Goal: Navigation & Orientation: Find specific page/section

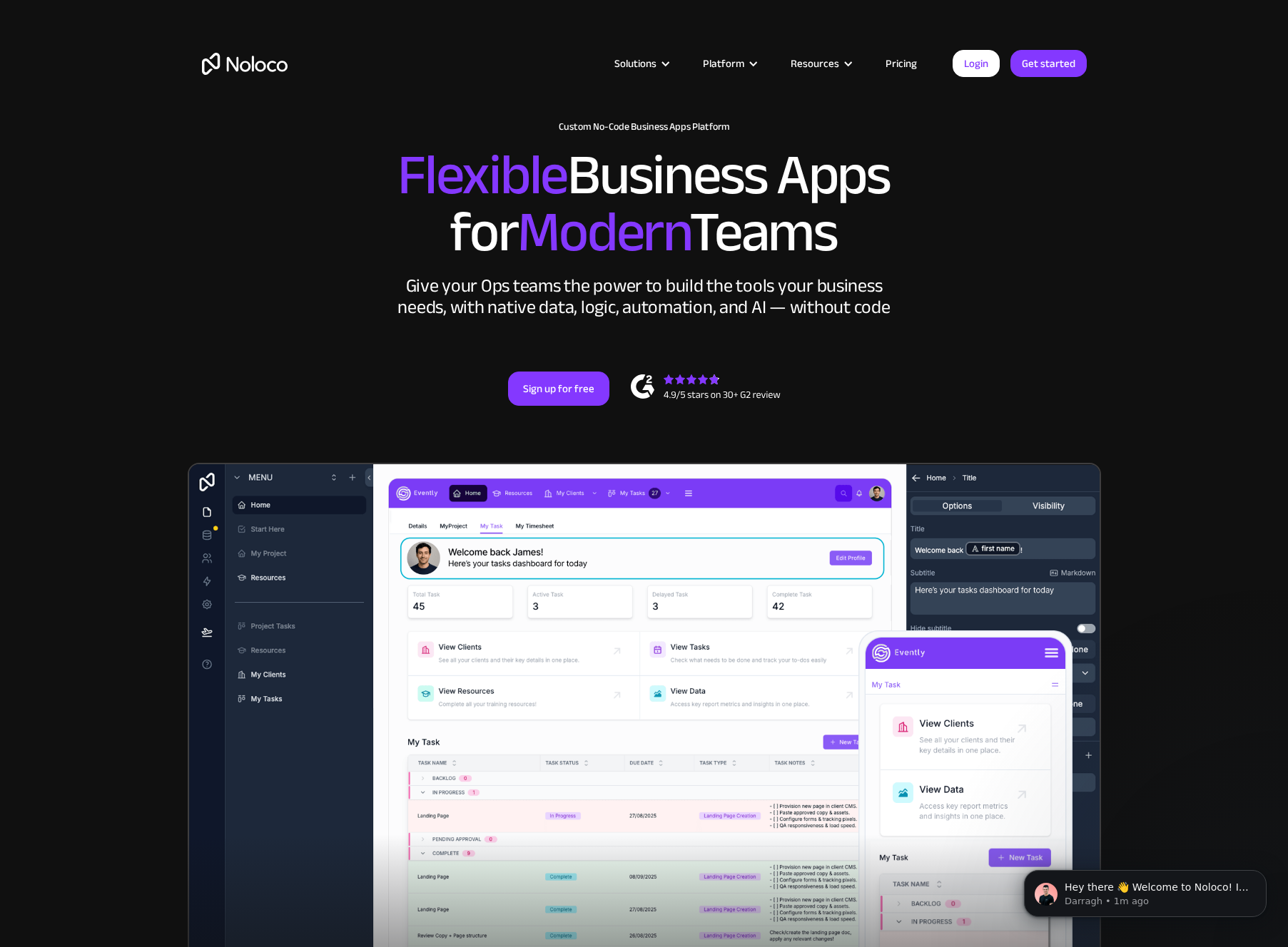
click at [1214, 316] on section "New: Connect Noloco to Stripe Custom No-Code Business Apps Platform Flexible Bu…" at bounding box center [644, 556] width 1288 height 1113
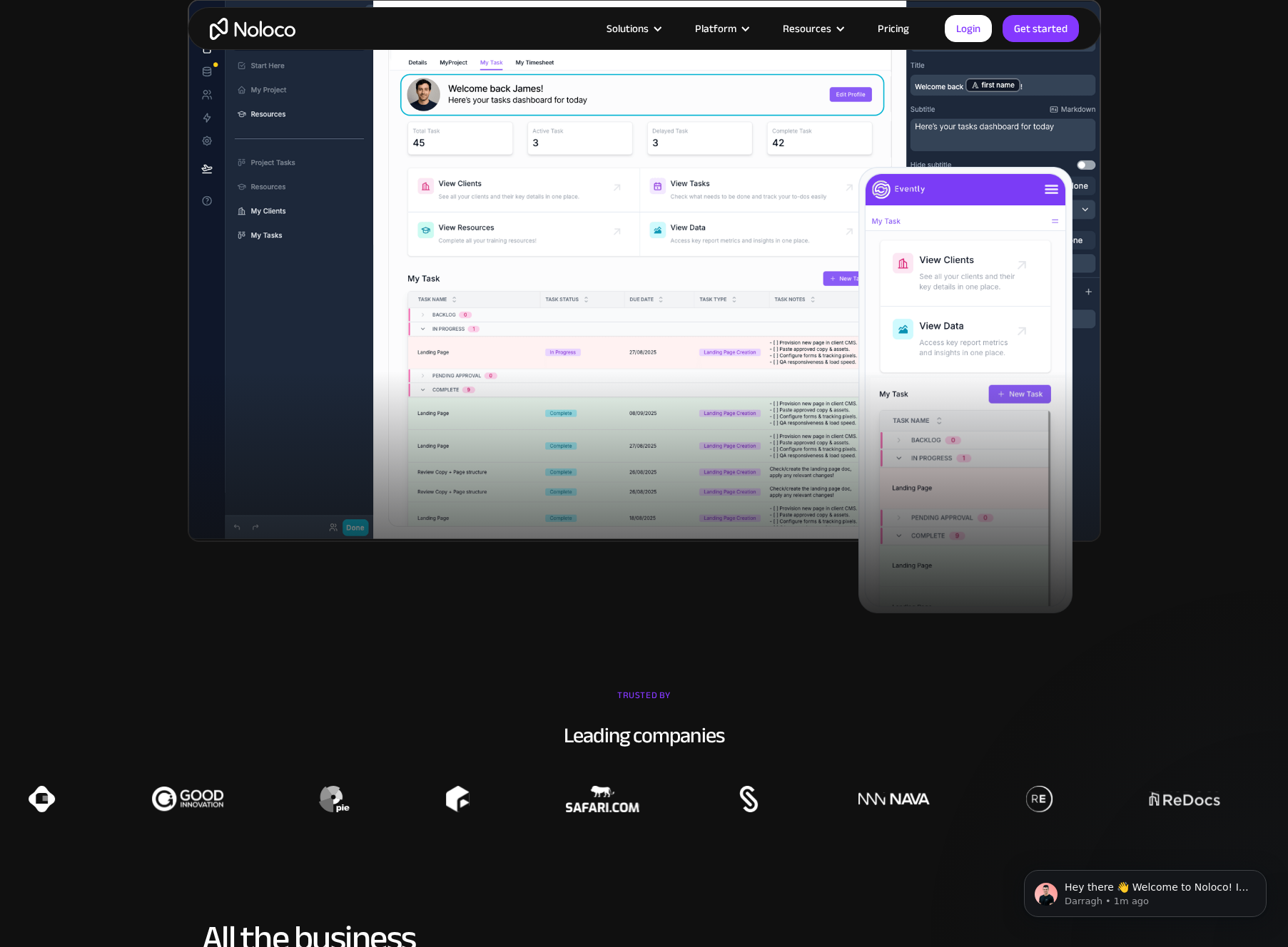
scroll to position [709, 0]
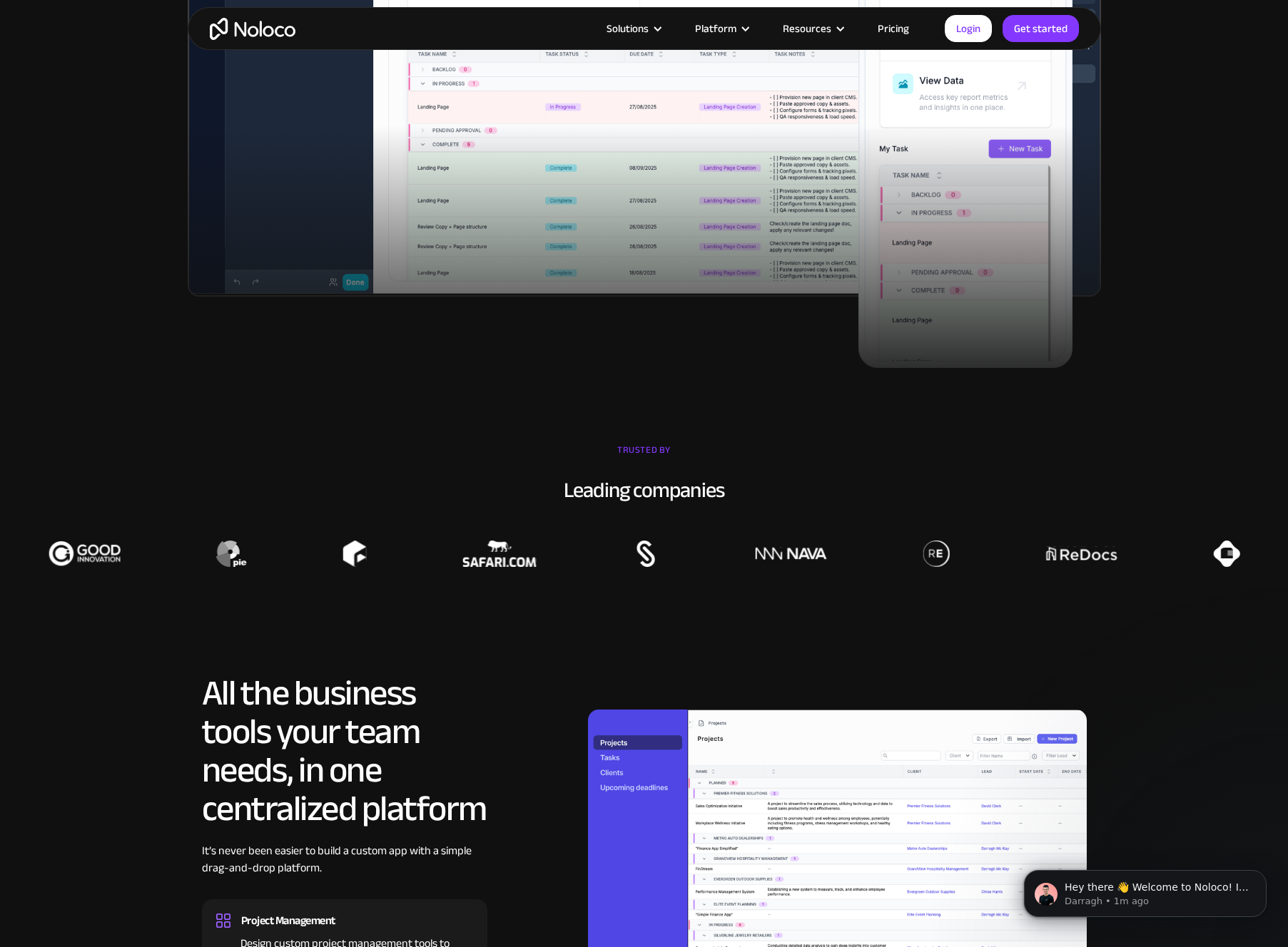
click at [1061, 564] on img at bounding box center [1081, 554] width 71 height 27
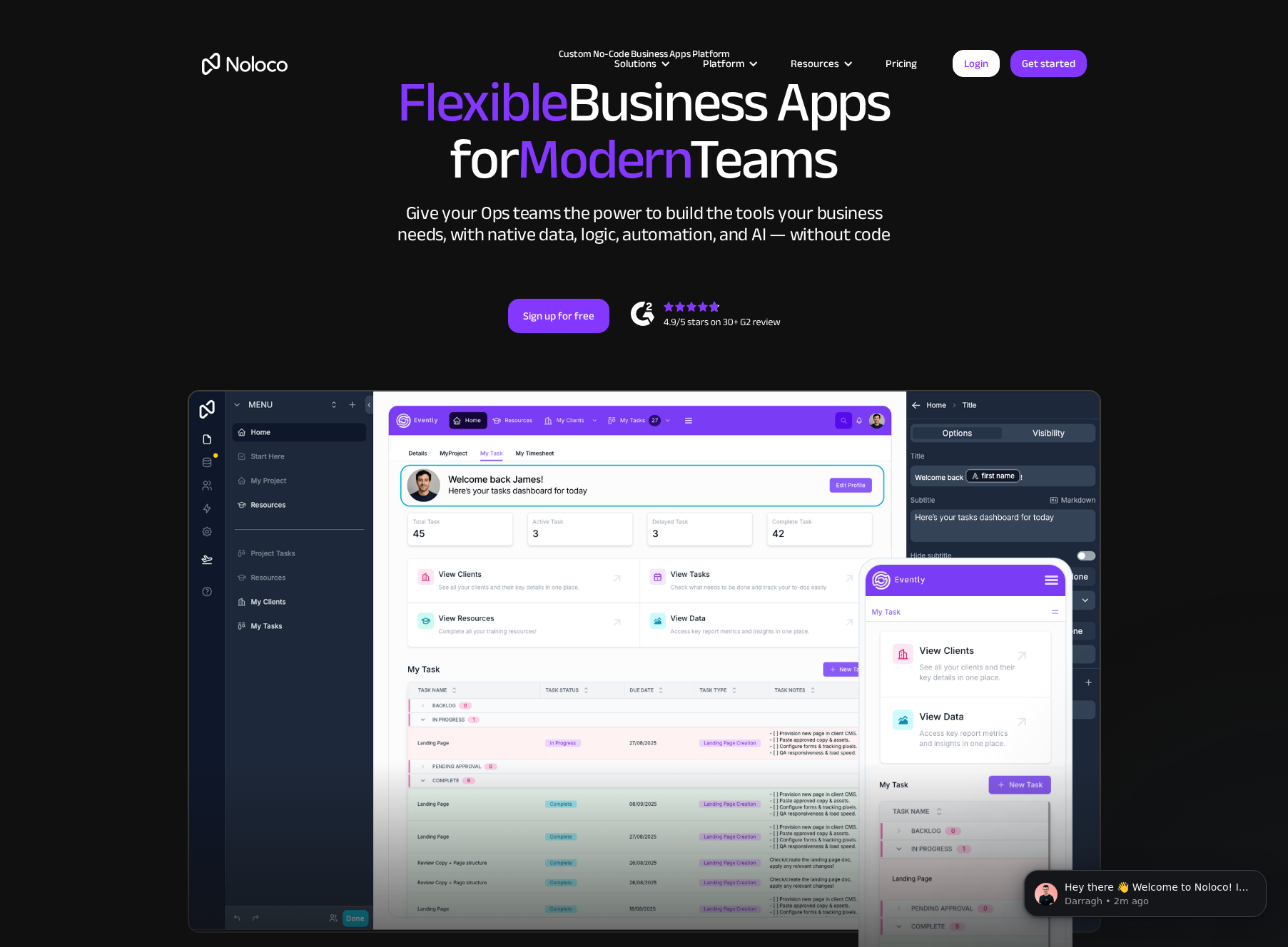
scroll to position [0, 0]
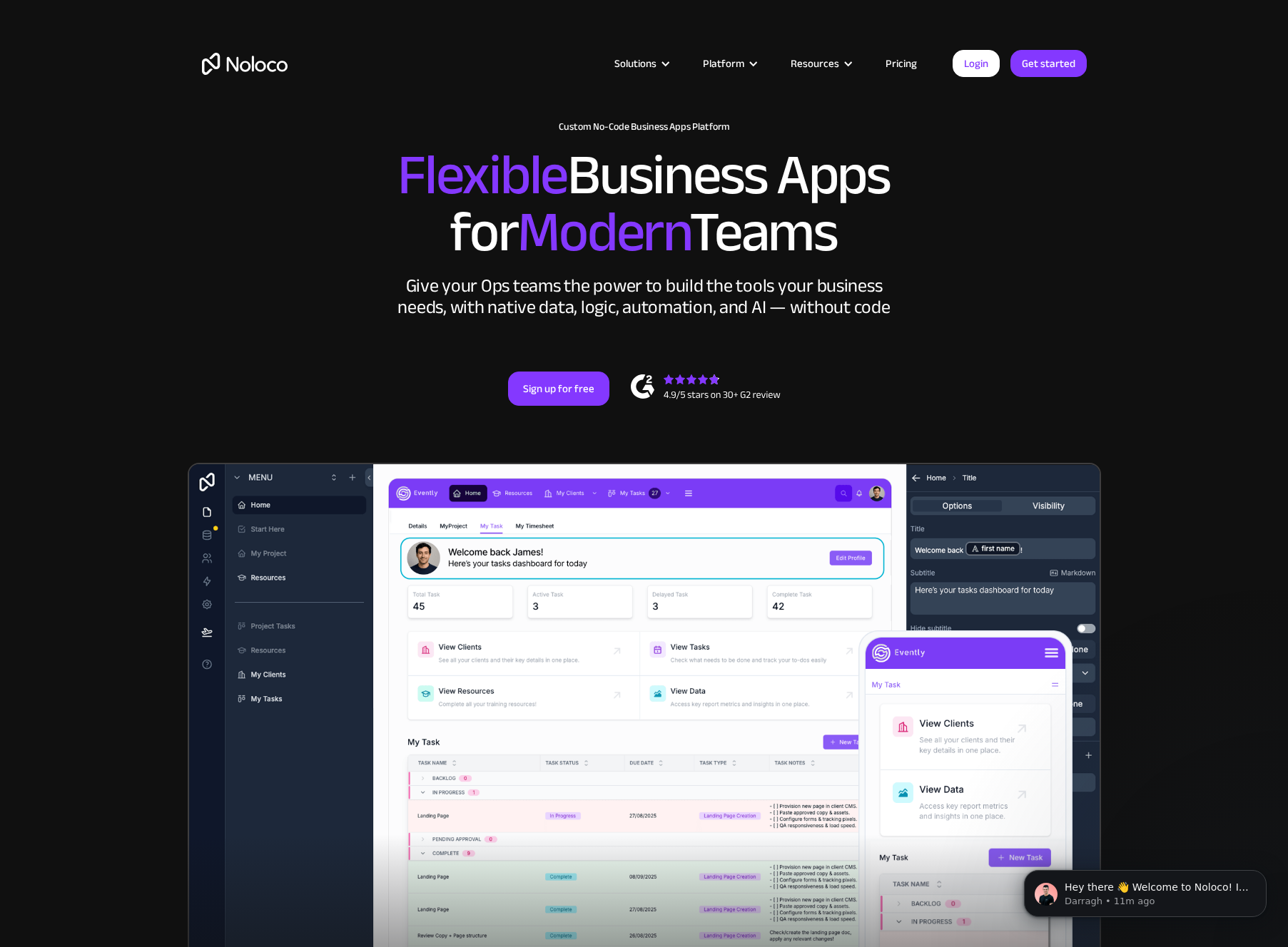
click at [1172, 222] on section "New: Connect Noloco to Stripe Custom No-Code Business Apps Platform Flexible Bu…" at bounding box center [644, 556] width 1288 height 1113
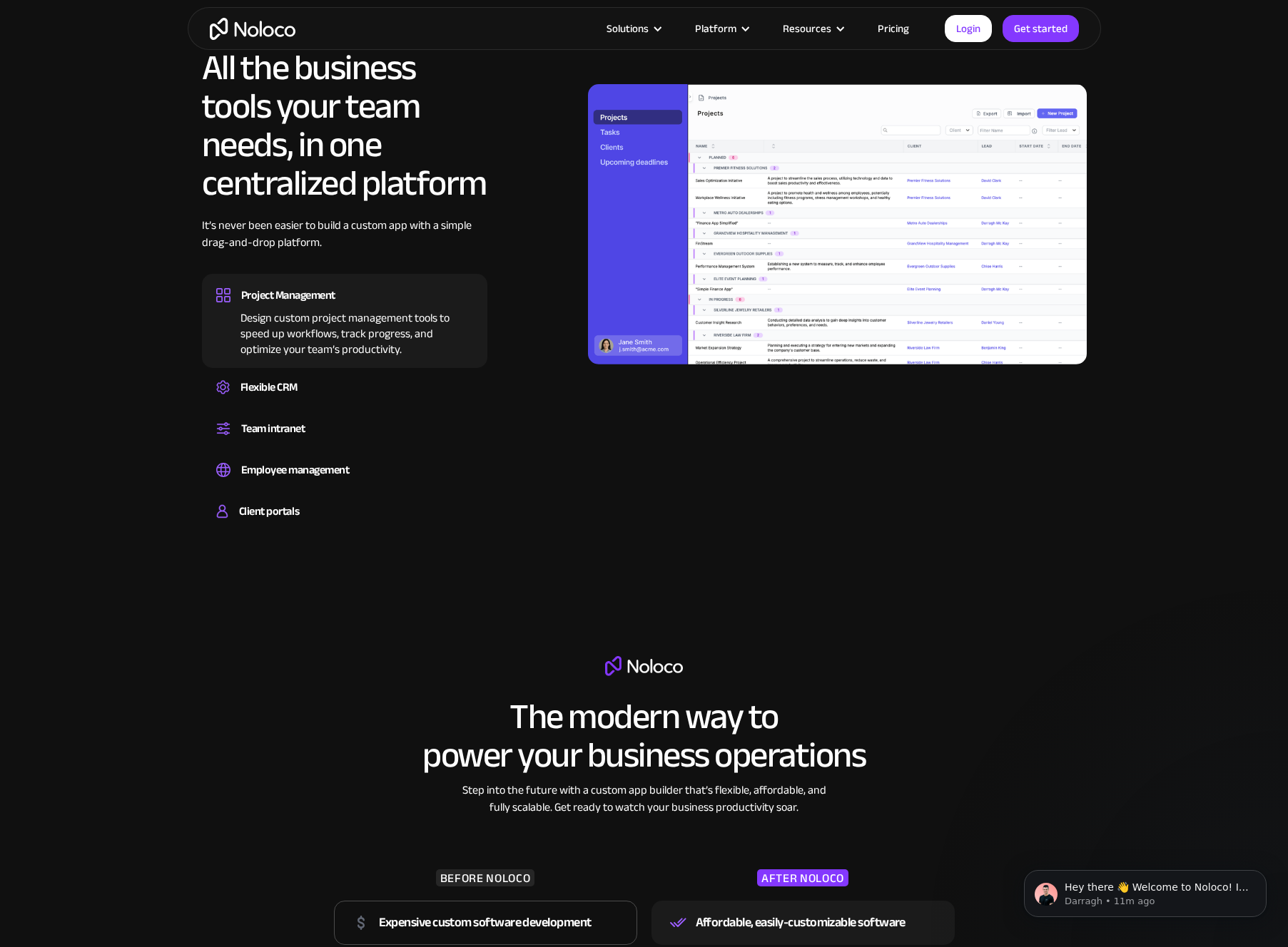
scroll to position [1408, 0]
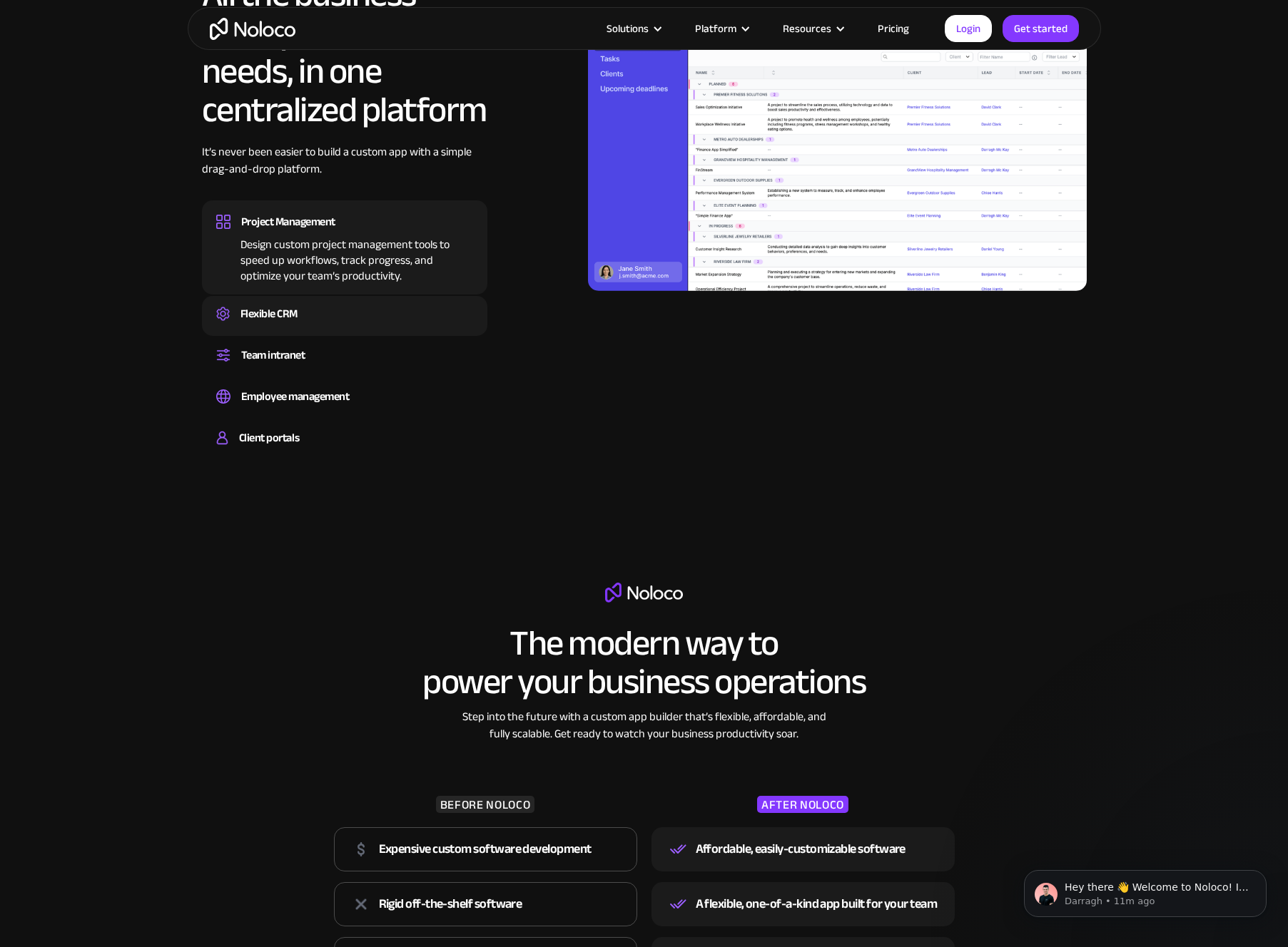
click at [342, 310] on div "Flexible CRM" at bounding box center [345, 314] width 257 height 21
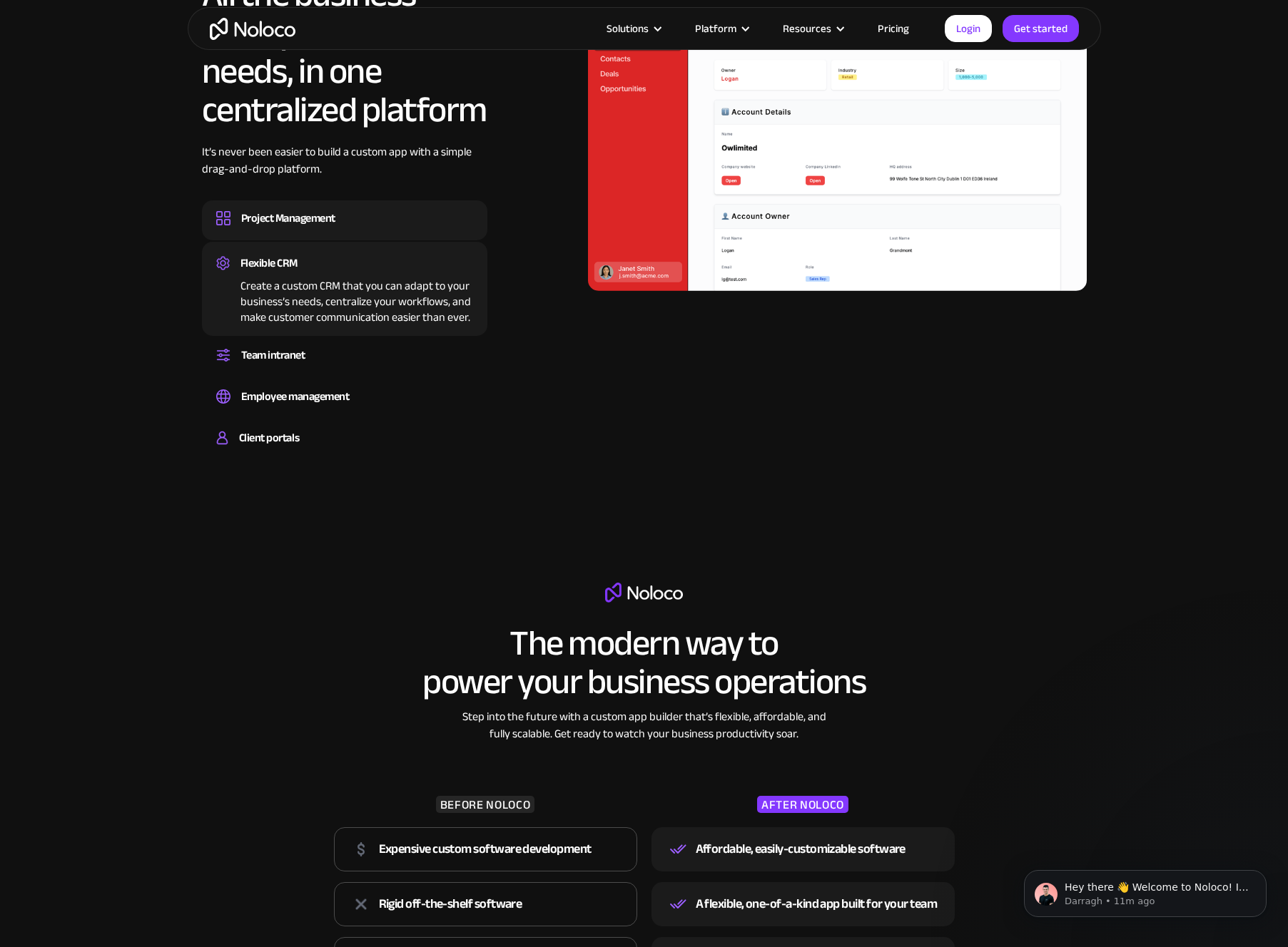
scroll to position [1252, 0]
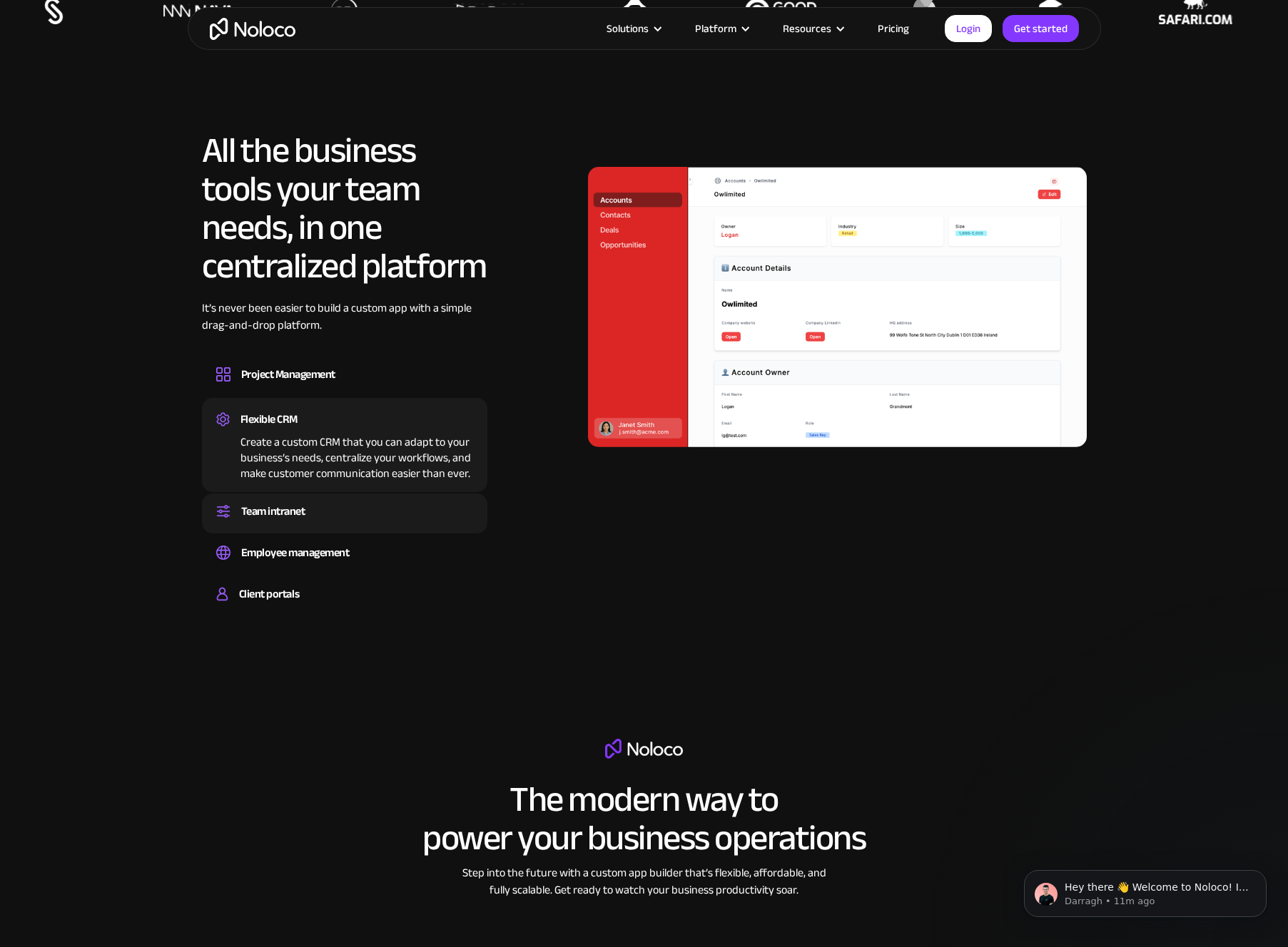
click at [345, 524] on div "Set up a central space for your team to collaborate, share information, and sta…" at bounding box center [345, 524] width 257 height 4
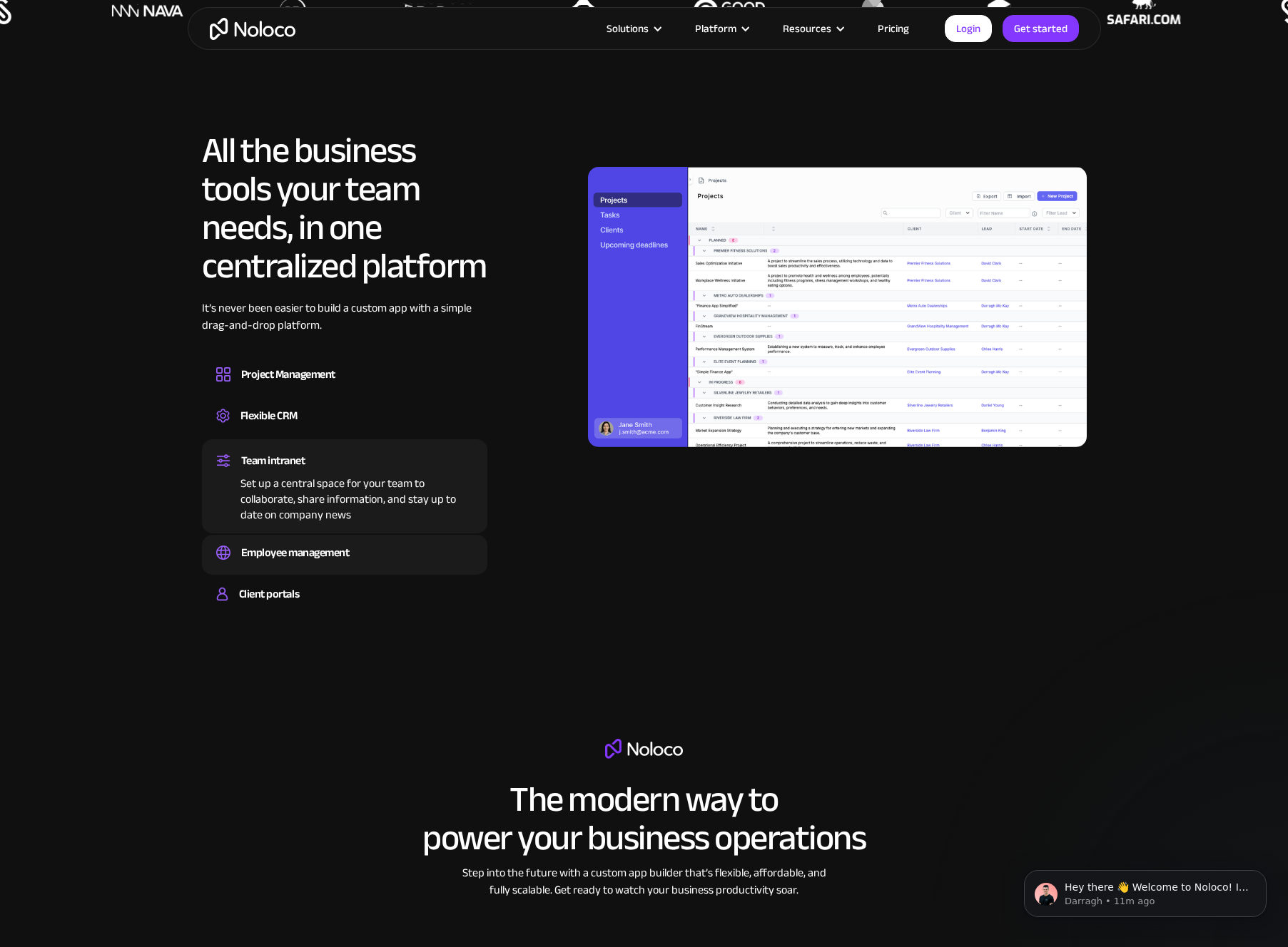
click at [389, 565] on div "Easily manage employee information, track performance, and handle HR tasks from…" at bounding box center [345, 566] width 257 height 4
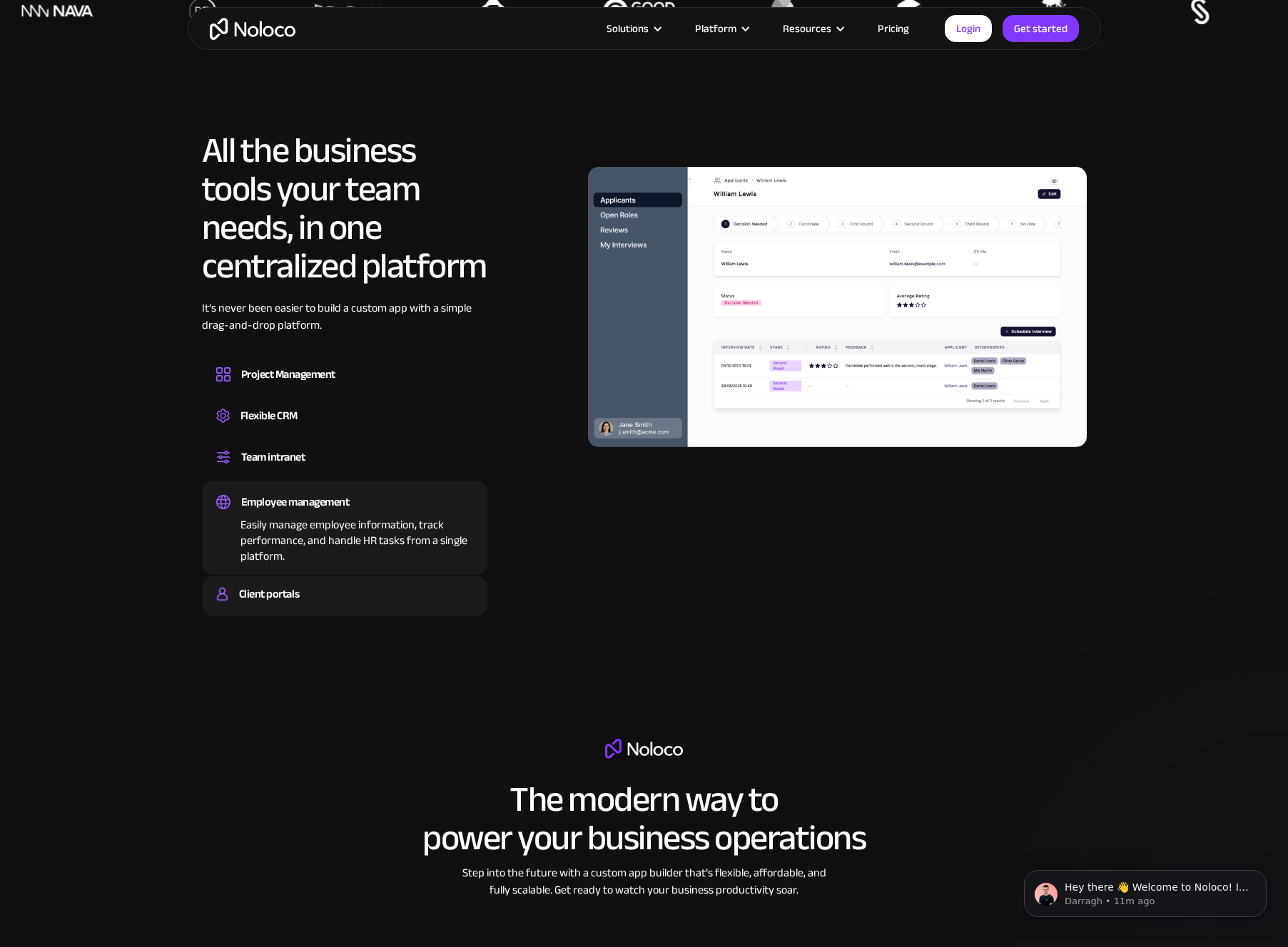
click at [379, 587] on div "Client portals" at bounding box center [345, 594] width 257 height 21
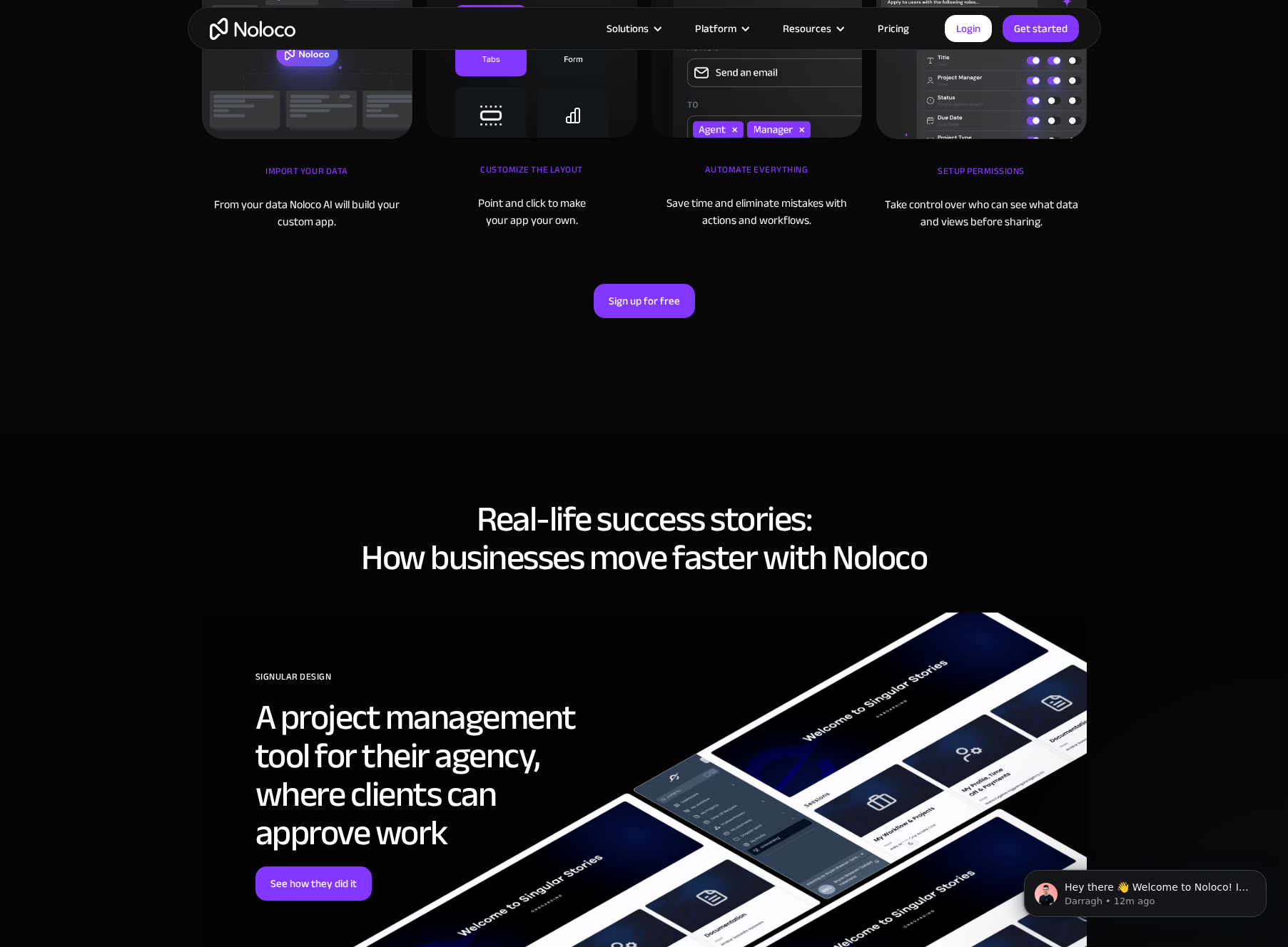
scroll to position [5089, 0]
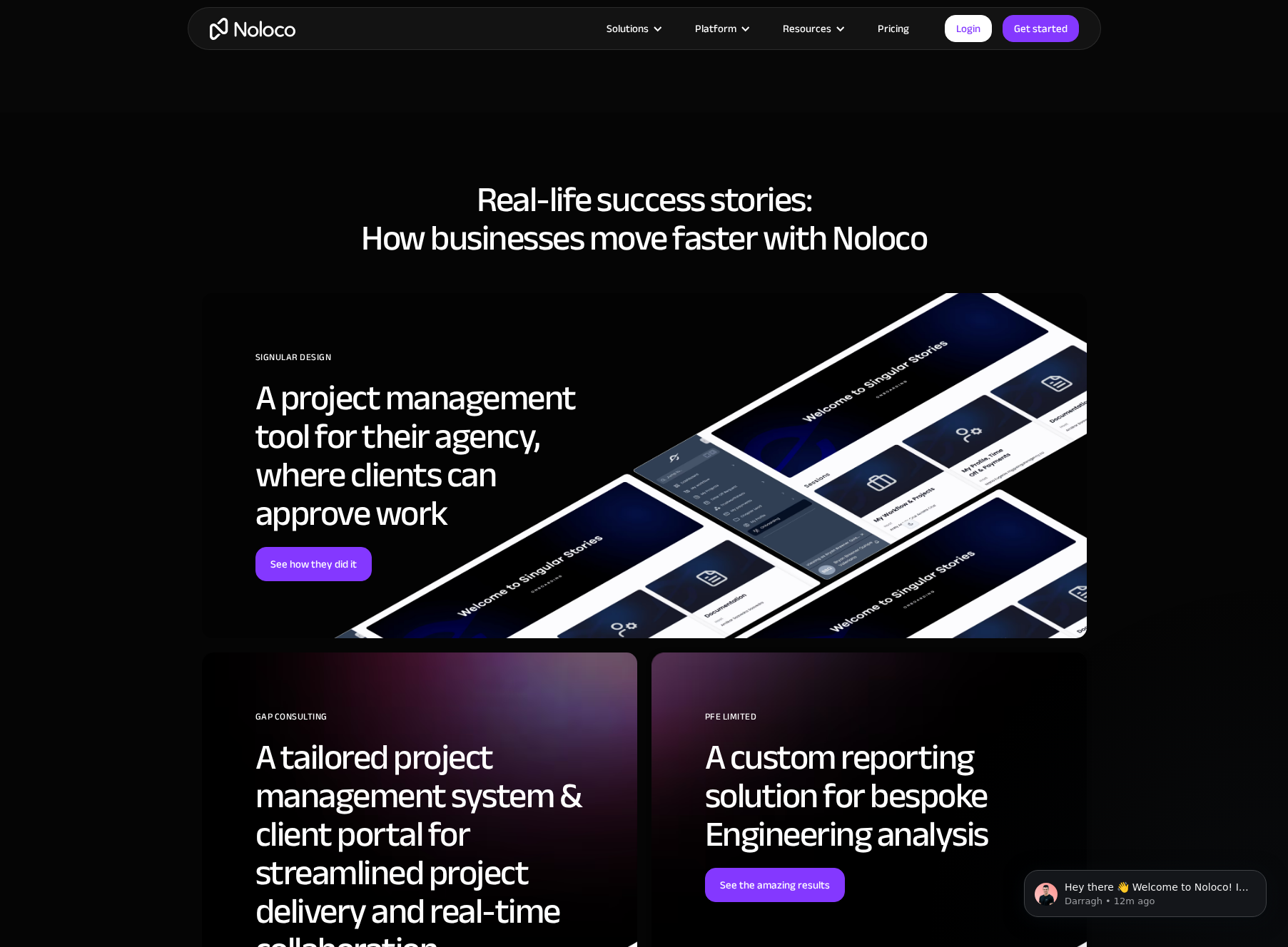
click at [412, 438] on h2 "A project management tool for their agency, where clients can approve work" at bounding box center [436, 456] width 360 height 154
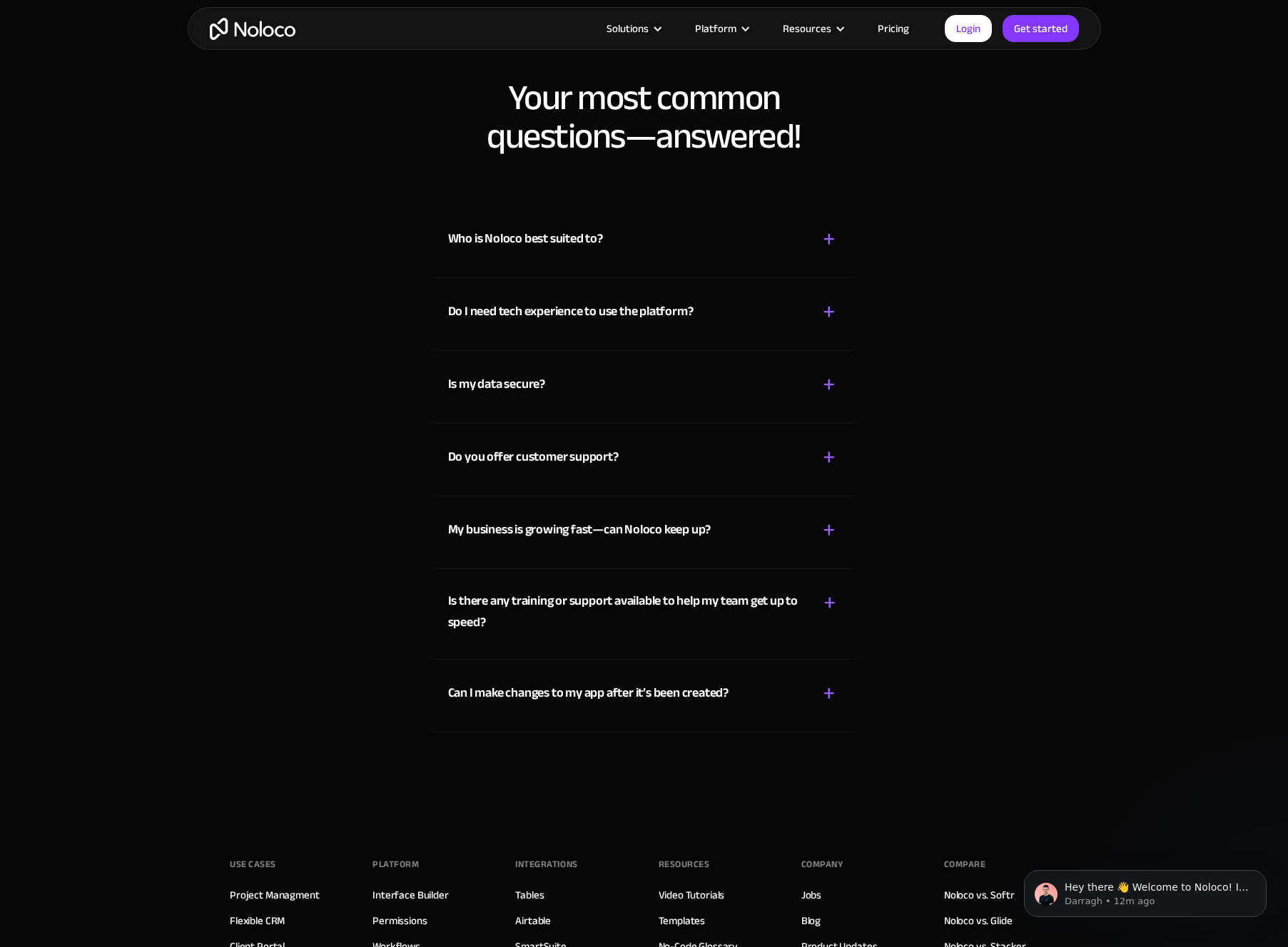
scroll to position [6962, 0]
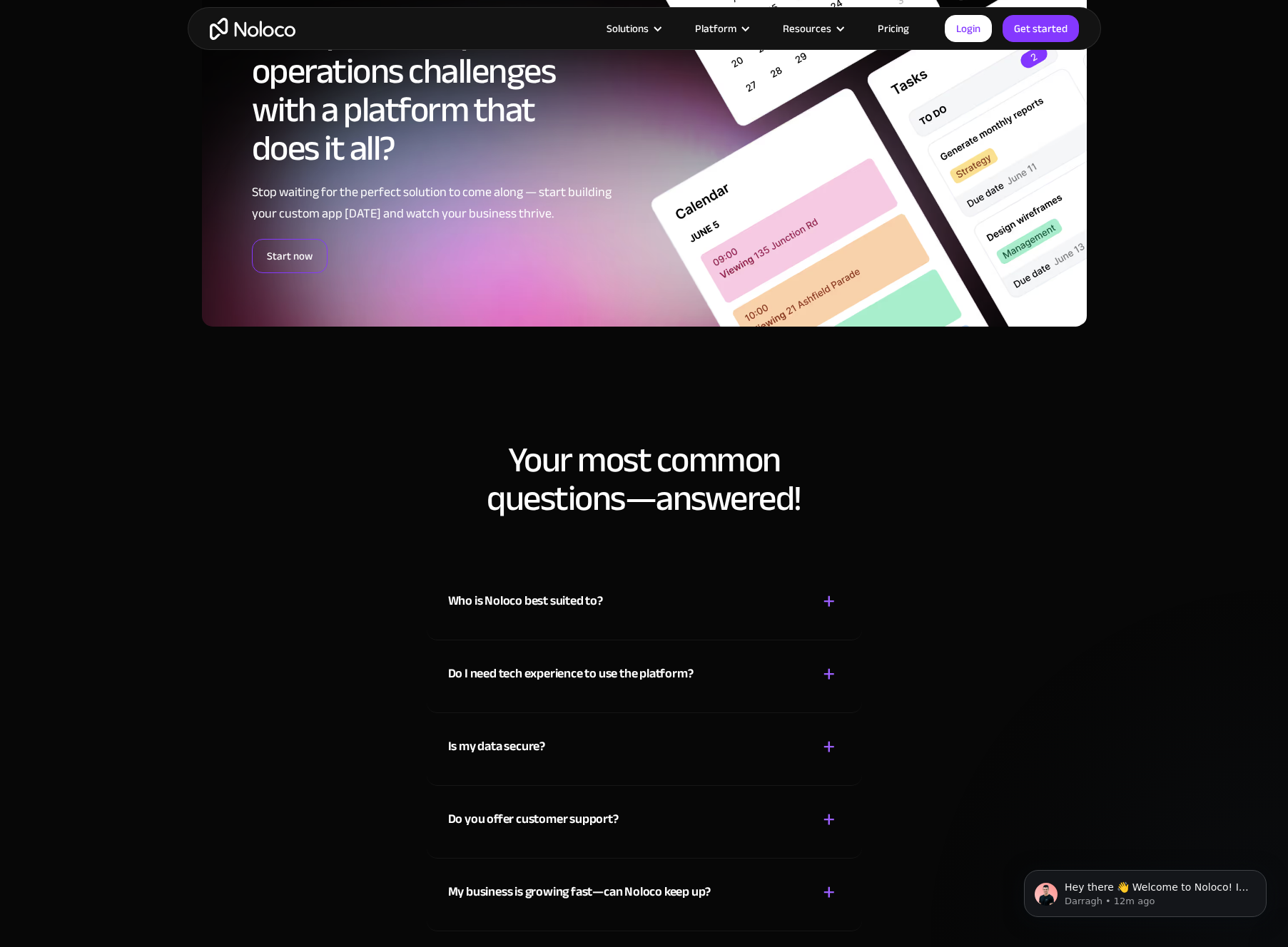
click at [300, 245] on link "Start now" at bounding box center [289, 255] width 75 height 35
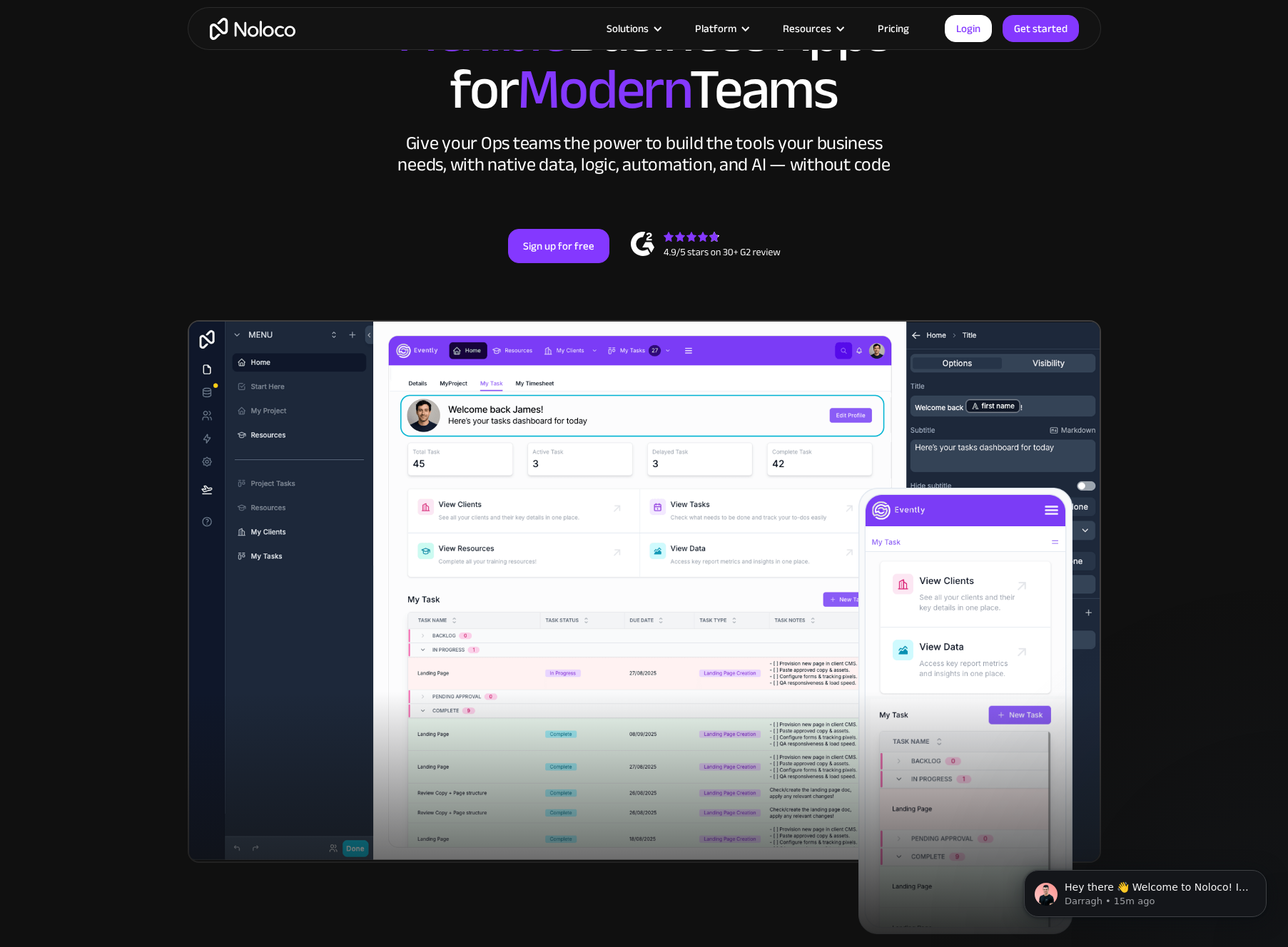
scroll to position [0, 0]
